Goal: Transaction & Acquisition: Purchase product/service

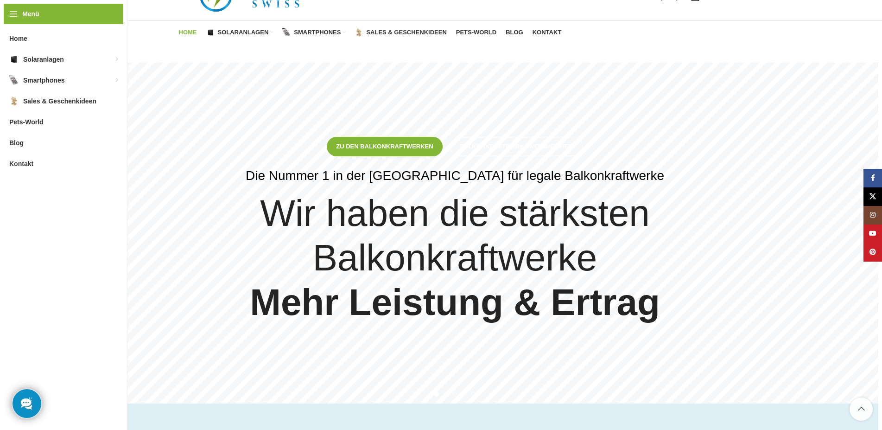
scroll to position [236, 0]
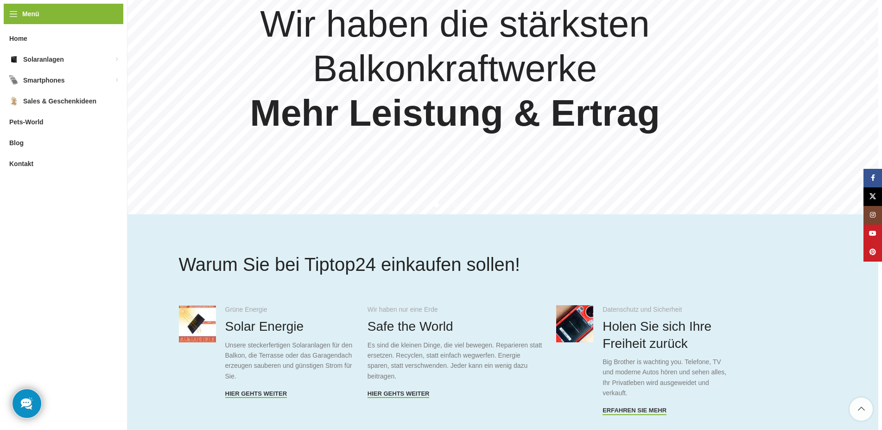
click at [449, 208] on div "Zu den Balkonkraftwerken Balkonkraftwerke mit Speicher Die Nummer 1 in der [GEO…" at bounding box center [455, 43] width 567 height 341
click at [445, 205] on span "Go to slide 2" at bounding box center [446, 205] width 5 height 5
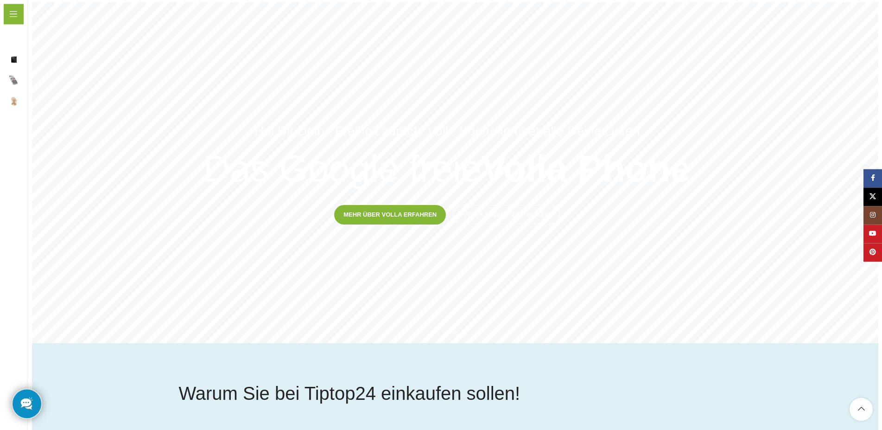
scroll to position [95, 0]
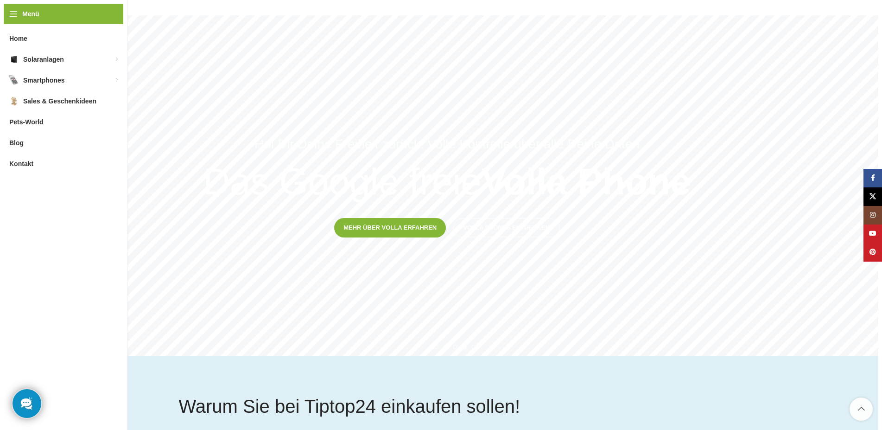
click at [464, 349] on span "Go to slide 4" at bounding box center [464, 346] width 5 height 5
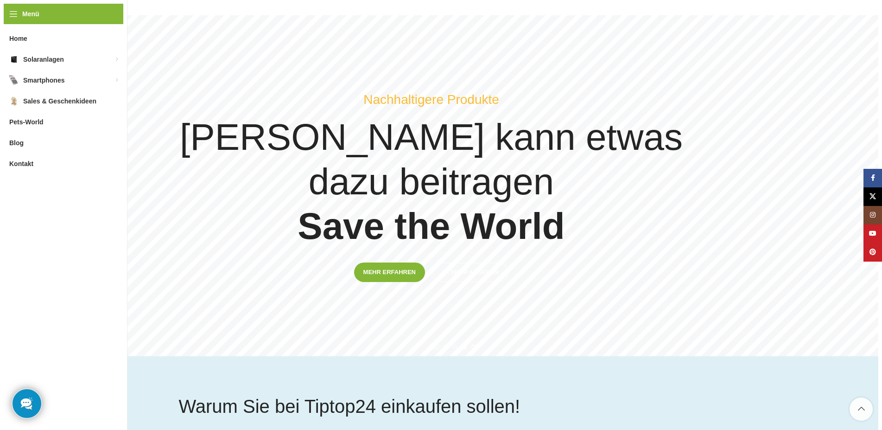
click at [475, 345] on span "Go to slide 5" at bounding box center [473, 346] width 5 height 5
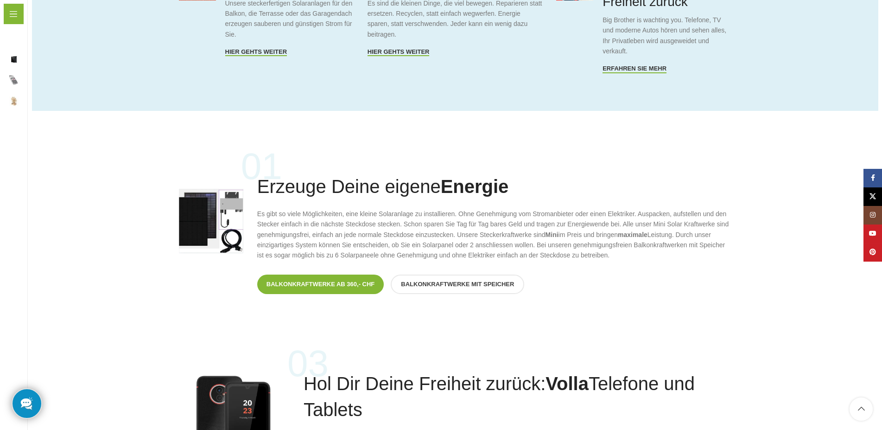
scroll to position [567, 0]
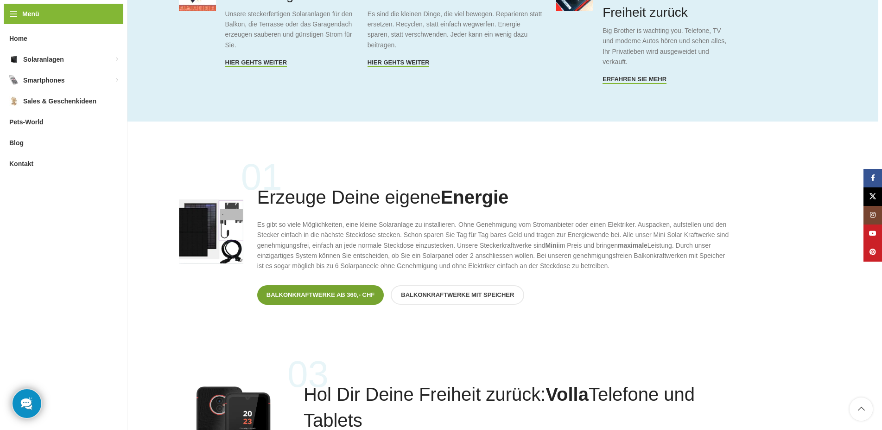
click at [317, 295] on span "Balkonkraftwerke ab 360,- CHF" at bounding box center [321, 294] width 108 height 7
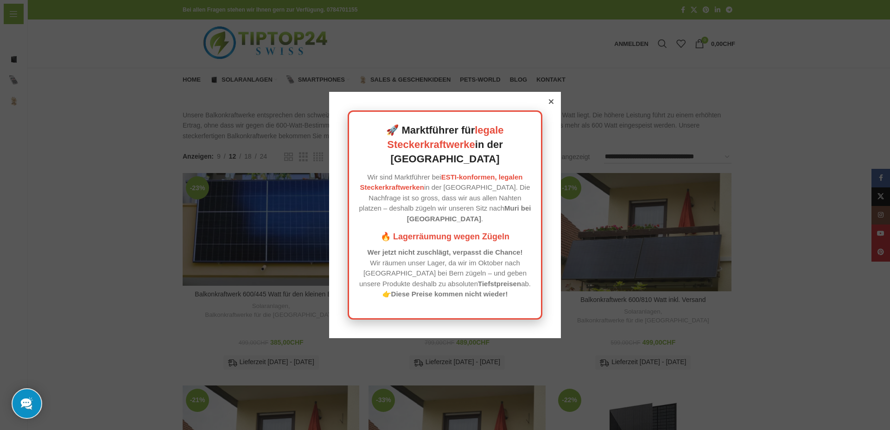
click at [547, 106] on div at bounding box center [551, 101] width 8 height 8
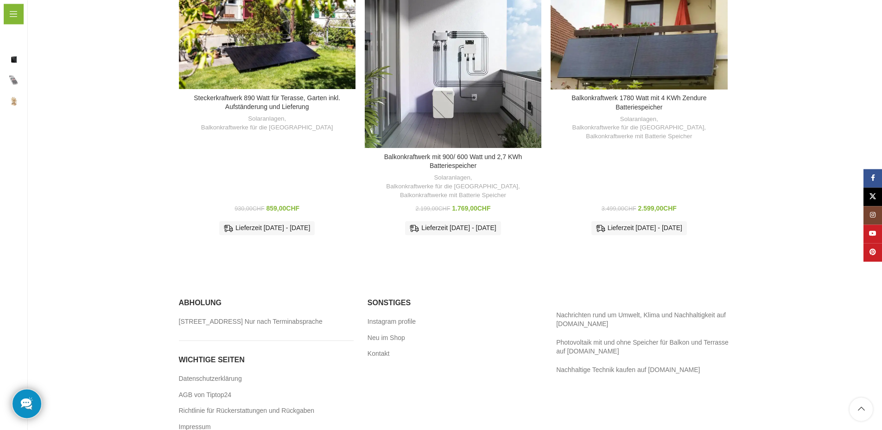
scroll to position [631, 0]
